Goal: Information Seeking & Learning: Learn about a topic

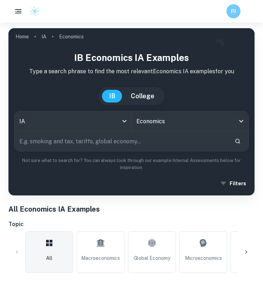
scroll to position [45, 0]
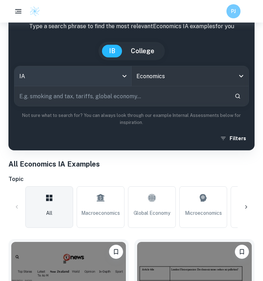
click at [77, 81] on body "We value your privacy We use cookies to enhance your browsing experience, serve…" at bounding box center [131, 117] width 263 height 281
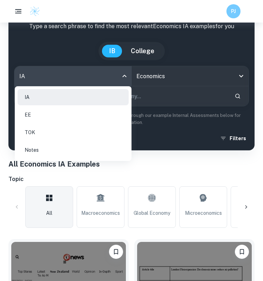
click at [57, 152] on li "Notes" at bounding box center [73, 150] width 111 height 16
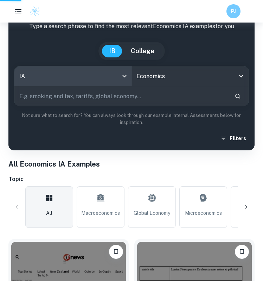
click at [161, 31] on p "Type a search phrase to find the most relevant Economics IA examples for you" at bounding box center [131, 26] width 235 height 8
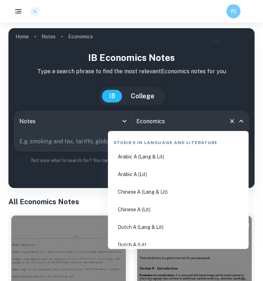
click at [152, 121] on input "Economics" at bounding box center [180, 120] width 91 height 13
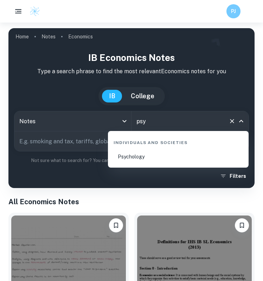
click at [130, 156] on li "Psychology" at bounding box center [178, 157] width 135 height 16
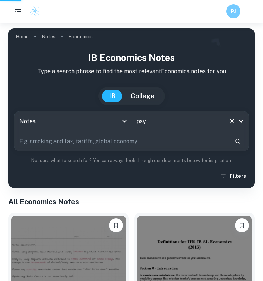
type input "Psychology"
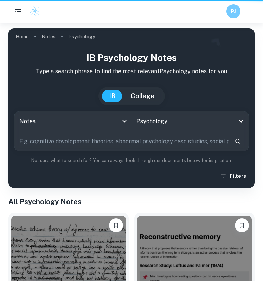
click at [107, 144] on input "text" at bounding box center [121, 141] width 215 height 20
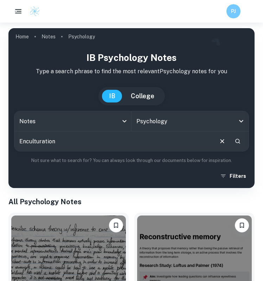
type input "Enculturation"
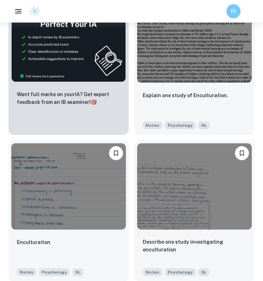
scroll to position [364, 0]
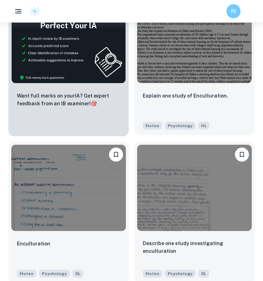
click at [163, 108] on div "Explain one study of Enculturation." at bounding box center [195, 104] width 104 height 24
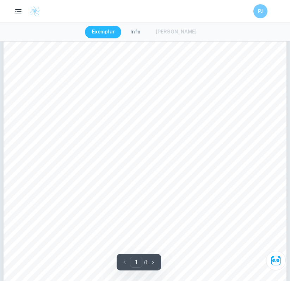
scroll to position [141, 0]
